Goal: Task Accomplishment & Management: Use online tool/utility

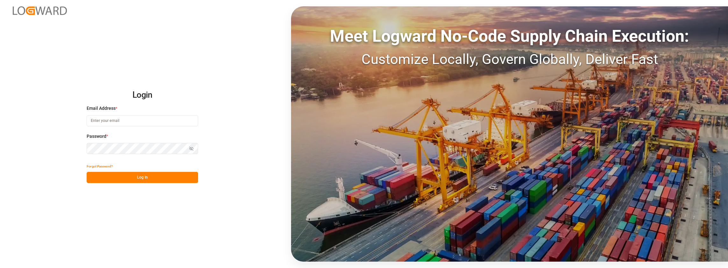
click at [105, 120] on input at bounding box center [142, 120] width 111 height 11
type input "[PERSON_NAME][EMAIL_ADDRESS][PERSON_NAME][DOMAIN_NAME]"
click at [115, 179] on button "Log In" at bounding box center [142, 177] width 111 height 11
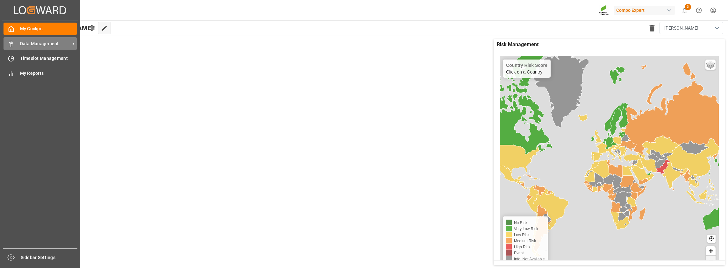
click at [36, 48] on div "Data Management Data Management" at bounding box center [40, 43] width 73 height 12
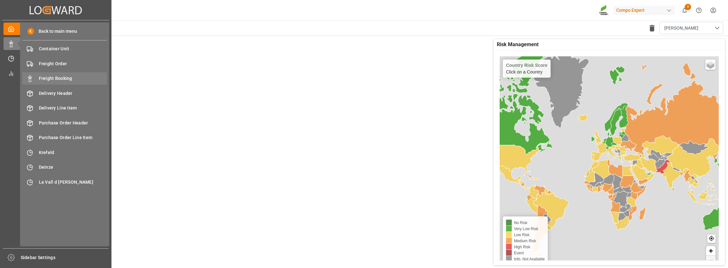
click at [38, 84] on div "Freight Booking Freight Booking" at bounding box center [64, 78] width 85 height 12
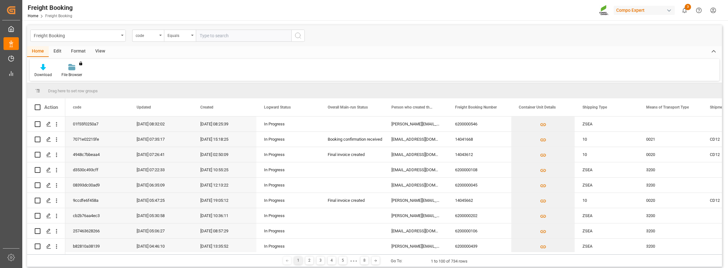
click at [96, 51] on div "View" at bounding box center [99, 51] width 19 height 11
click at [70, 68] on icon at bounding box center [72, 67] width 6 height 6
click at [67, 91] on div "Overview Countries" at bounding box center [89, 90] width 56 height 7
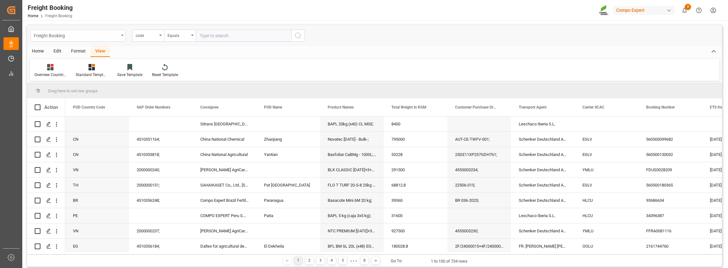
click at [122, 36] on icon "open menu" at bounding box center [122, 35] width 3 height 1
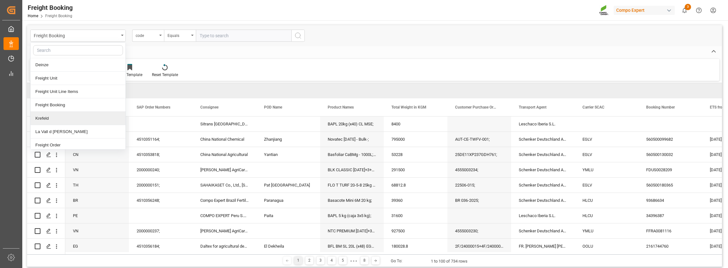
click at [102, 120] on div "Krefeld" at bounding box center [78, 118] width 95 height 13
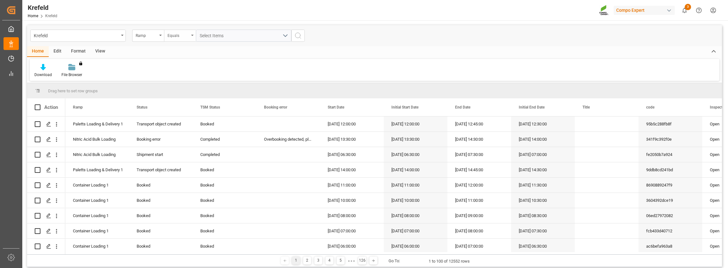
click at [193, 34] on div "Equals" at bounding box center [180, 36] width 32 height 12
click at [162, 34] on div "Ramp" at bounding box center [148, 36] width 32 height 12
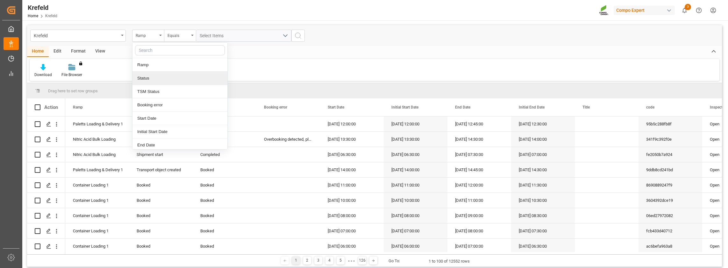
click at [144, 81] on div "Status" at bounding box center [180, 78] width 95 height 13
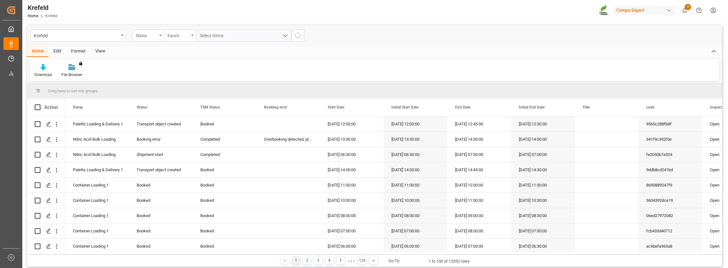
click at [185, 36] on div "Equals" at bounding box center [179, 34] width 22 height 7
click at [187, 91] on div "Contains" at bounding box center [211, 91] width 95 height 13
click at [213, 37] on span "Select Items" at bounding box center [213, 35] width 27 height 5
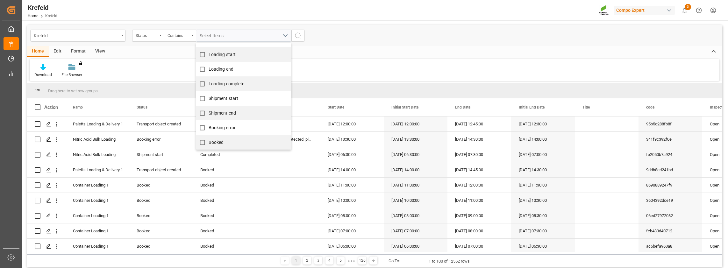
click at [293, 35] on div "Select Items Transport object created Truck registers at the warehouse Loading …" at bounding box center [243, 36] width 105 height 12
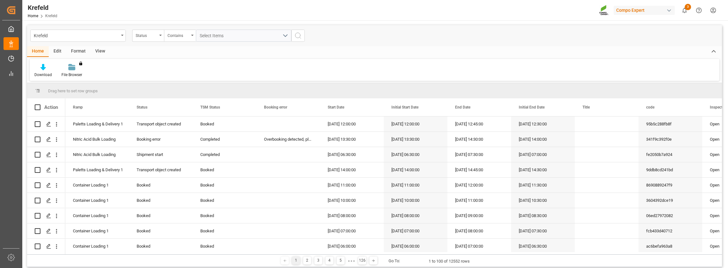
click at [101, 52] on div "View" at bounding box center [99, 51] width 19 height 11
click at [74, 69] on icon at bounding box center [72, 67] width 6 height 6
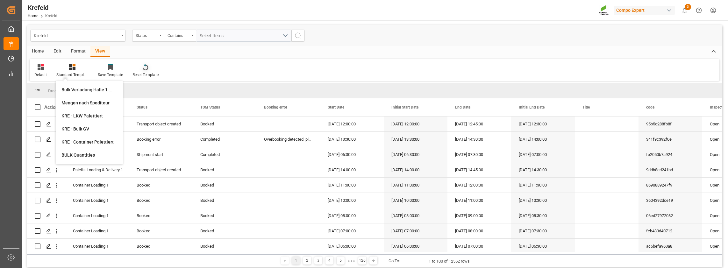
click at [143, 75] on div "Reset Template" at bounding box center [146, 75] width 26 height 6
click at [97, 50] on div "View" at bounding box center [99, 51] width 19 height 11
click at [122, 37] on div "Krefeld" at bounding box center [78, 36] width 96 height 12
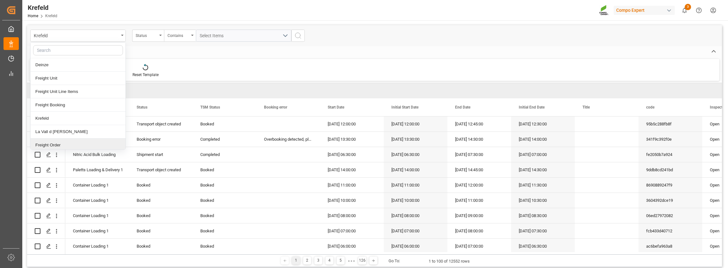
click at [53, 148] on div "Freight Order" at bounding box center [78, 145] width 95 height 13
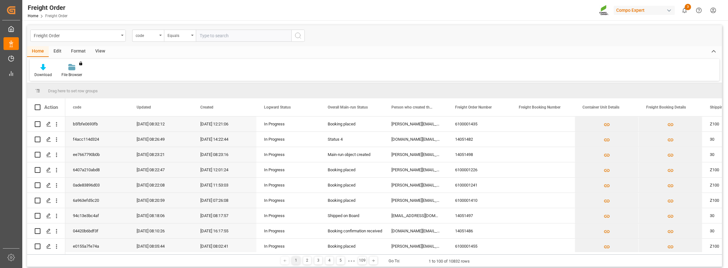
click at [103, 51] on div "View" at bounding box center [99, 51] width 19 height 11
click at [75, 70] on icon at bounding box center [72, 67] width 6 height 6
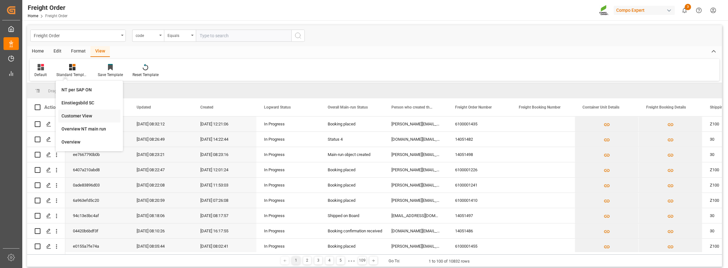
click at [72, 117] on div "Customer View" at bounding box center [89, 116] width 56 height 7
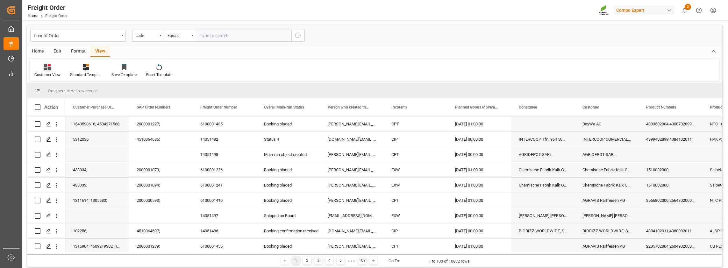
click at [45, 70] on icon at bounding box center [47, 67] width 6 height 6
click at [84, 65] on icon at bounding box center [86, 67] width 6 height 6
click at [89, 140] on div "Overview" at bounding box center [103, 142] width 56 height 7
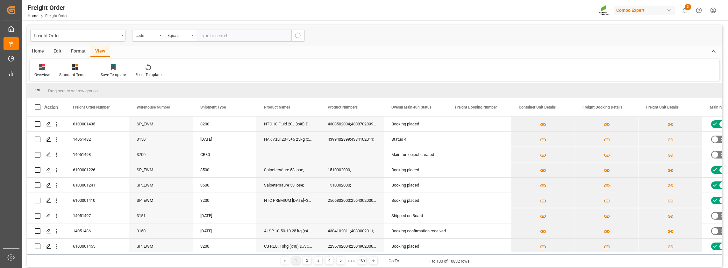
click at [38, 51] on div "Home" at bounding box center [38, 51] width 22 height 11
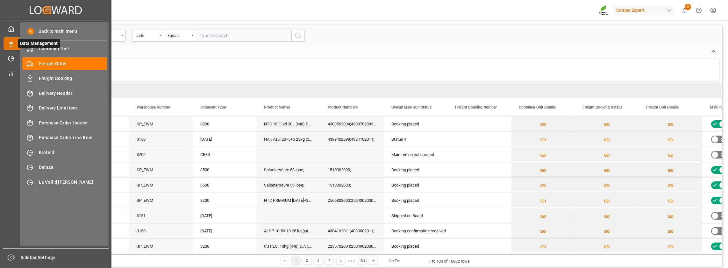
click at [11, 44] on polygon at bounding box center [12, 42] width 2 height 1
click at [49, 80] on span "Freight Booking" at bounding box center [73, 78] width 68 height 7
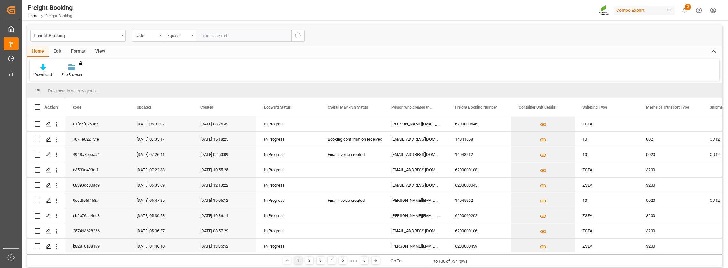
click at [96, 51] on div "View" at bounding box center [99, 51] width 19 height 11
click at [69, 67] on icon at bounding box center [72, 67] width 6 height 6
click at [73, 91] on div "Overview Countries" at bounding box center [89, 90] width 56 height 7
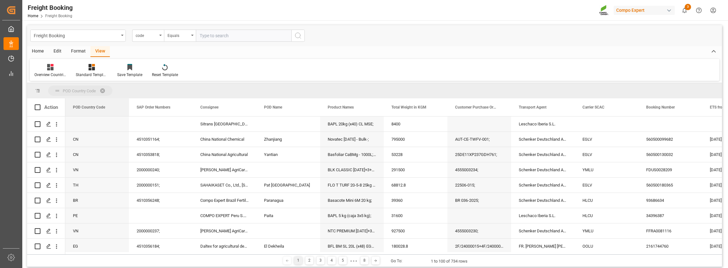
drag, startPoint x: 82, startPoint y: 108, endPoint x: 89, endPoint y: 87, distance: 22.6
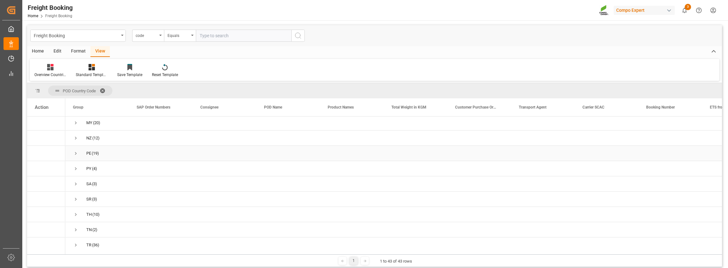
click at [75, 151] on span "Press SPACE to select this row." at bounding box center [76, 154] width 6 height 6
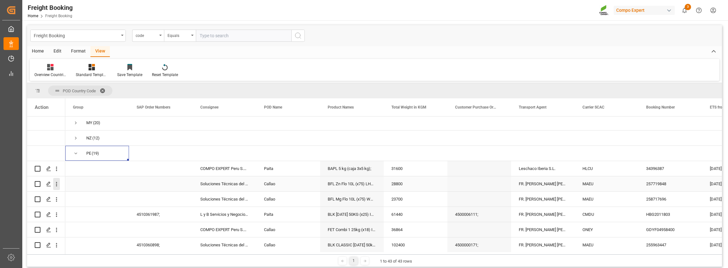
click at [56, 184] on icon "open menu" at bounding box center [56, 184] width 1 height 4
click at [64, 196] on icon "Press SPACE to select this row." at bounding box center [61, 197] width 5 height 5
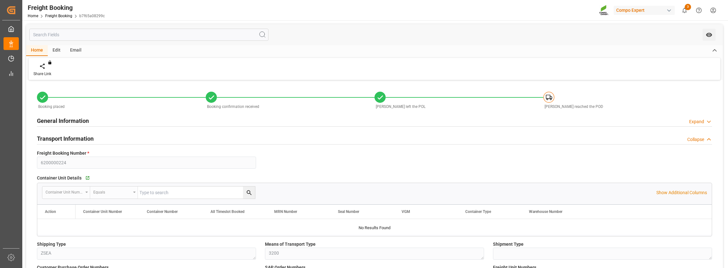
type input "Maersk"
type input "Maersk Line AS"
type input "9355288"
type input "NLRTM"
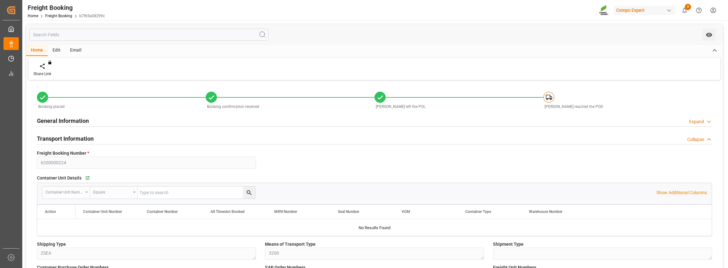
type input "PECLL"
type input "0"
type input "28800"
type input "18.08.2025 08:00"
type input "26.08.2025 01:00"
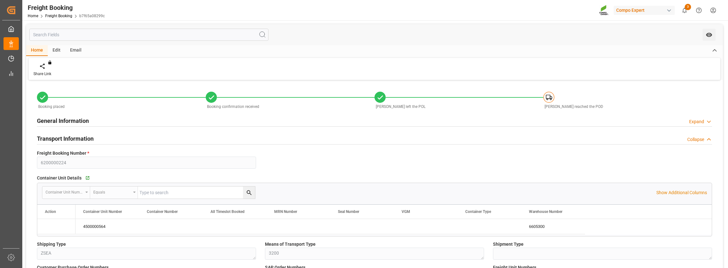
type input "26.09.2025 08:00"
type input "26.08.2025 11:00"
type input "26.09.2025 16:00"
type input "26.08.2025"
type input "14.07.2025 07:12"
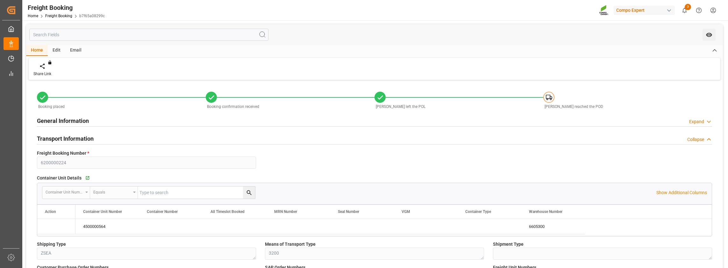
type input "26.08.2025 09:03"
type input "07.08.2025 10:44"
type input "26.08.2025 09:03"
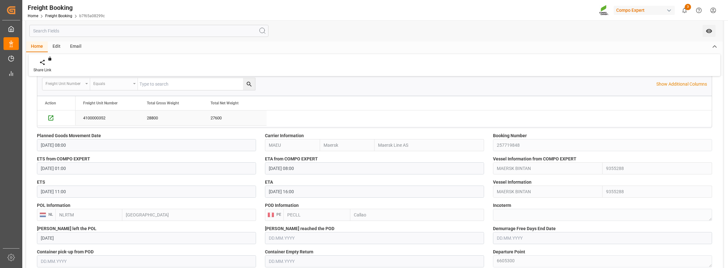
scroll to position [350, 0]
